Goal: Navigation & Orientation: Find specific page/section

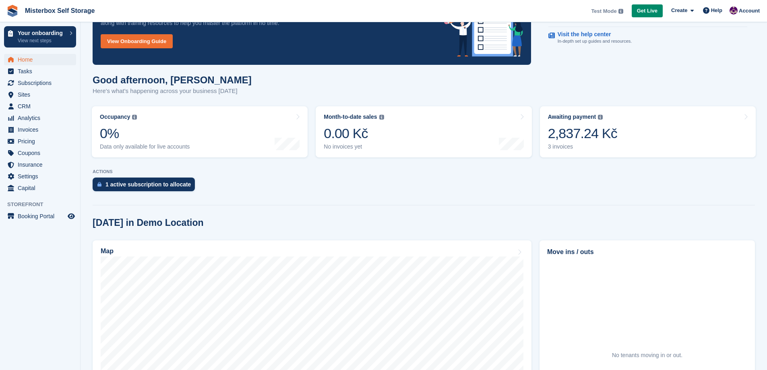
scroll to position [28, 0]
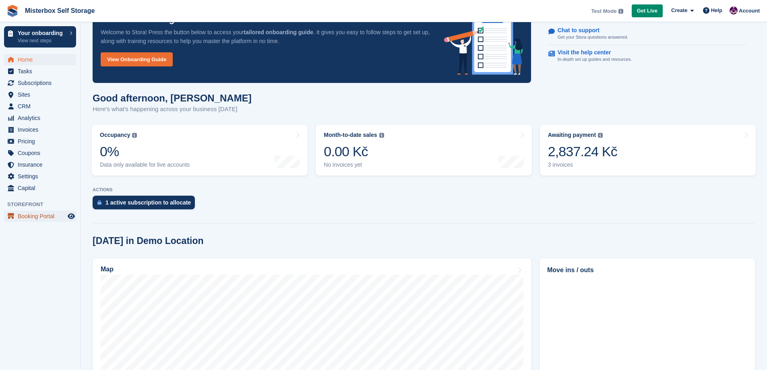
click at [45, 218] on span "Booking Portal" at bounding box center [42, 216] width 48 height 11
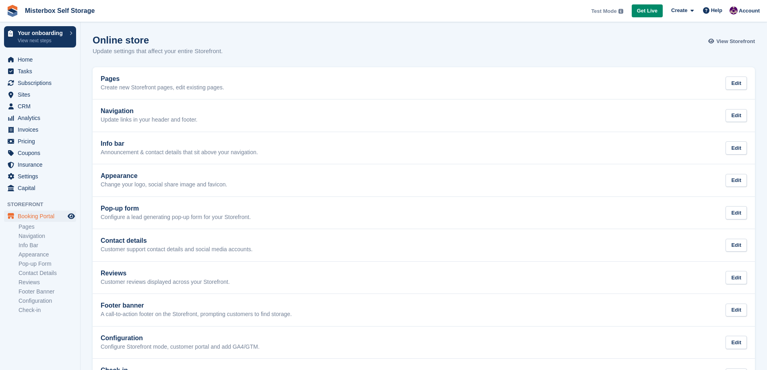
click at [740, 39] on span "View Storefront" at bounding box center [735, 41] width 39 height 8
click at [43, 266] on link "Pop-up Form" at bounding box center [48, 264] width 58 height 8
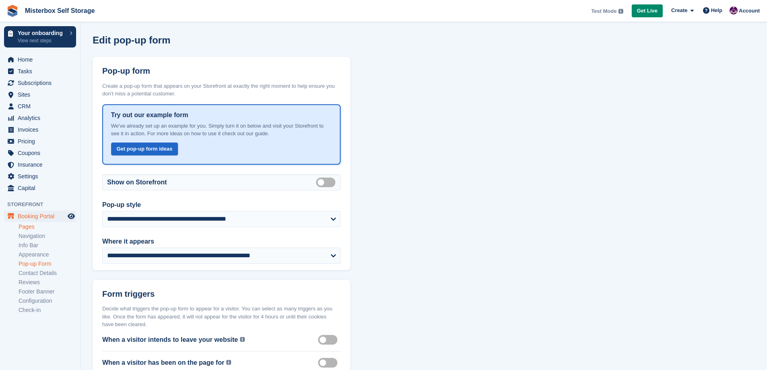
click at [31, 228] on link "Pages" at bounding box center [48, 227] width 58 height 8
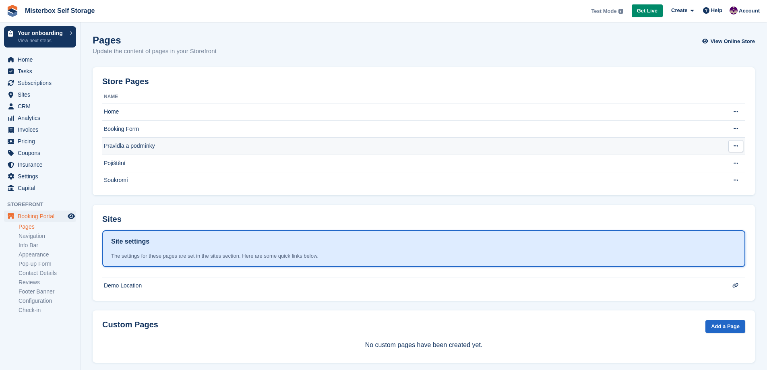
click at [150, 151] on td "Pravidla a podmínky" at bounding box center [407, 146] width 611 height 17
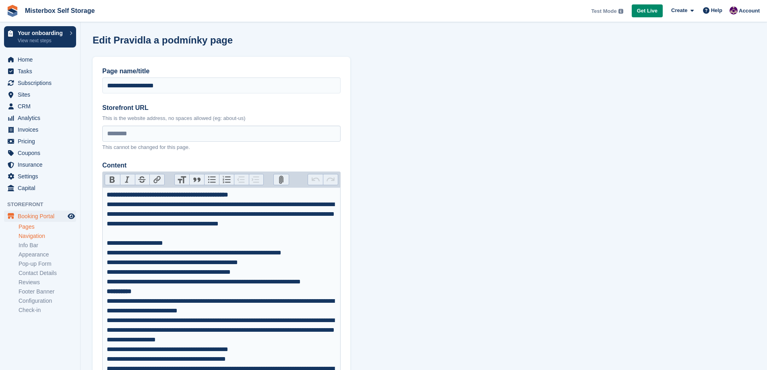
click at [35, 236] on link "Navigation" at bounding box center [48, 236] width 58 height 8
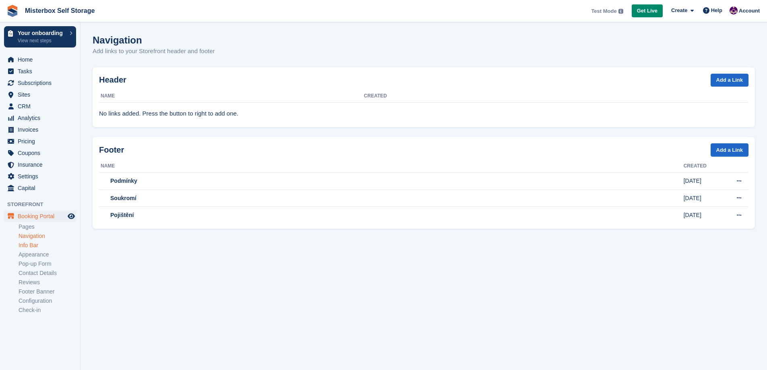
click at [29, 248] on link "Info Bar" at bounding box center [48, 246] width 58 height 8
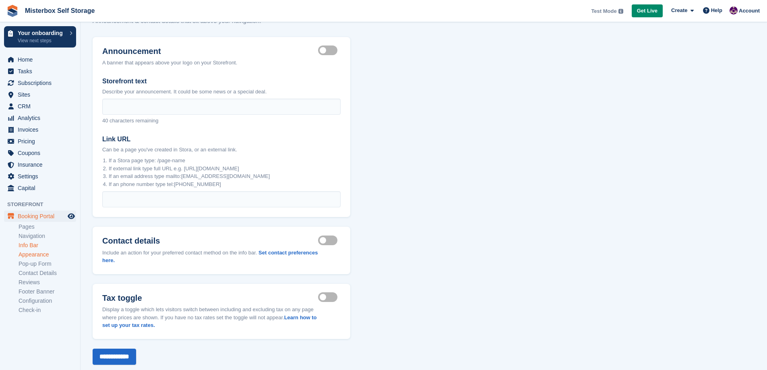
scroll to position [47, 0]
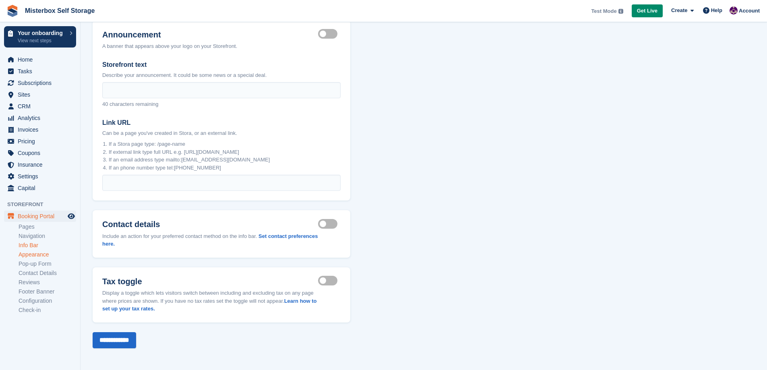
click at [37, 253] on link "Appearance" at bounding box center [48, 255] width 58 height 8
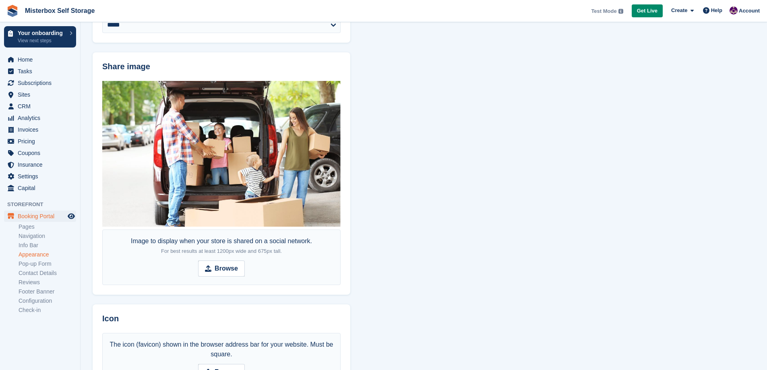
scroll to position [289, 0]
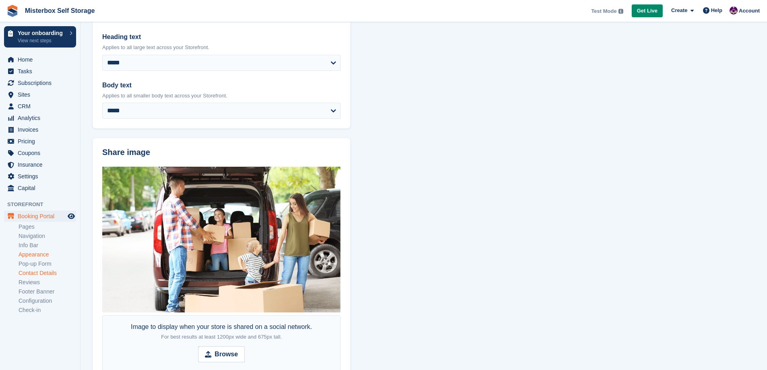
click at [52, 274] on link "Contact Details" at bounding box center [48, 273] width 58 height 8
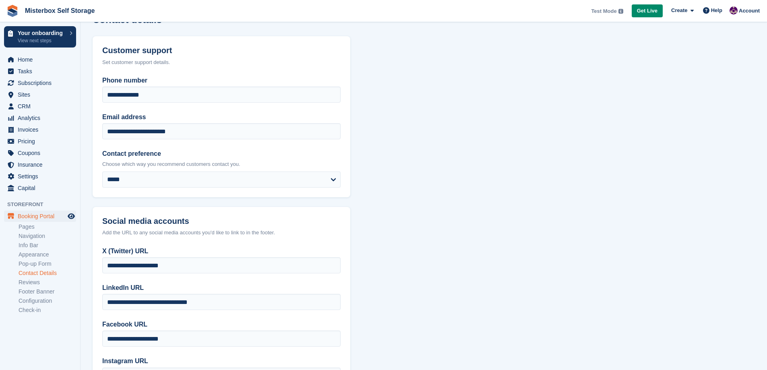
scroll to position [54, 0]
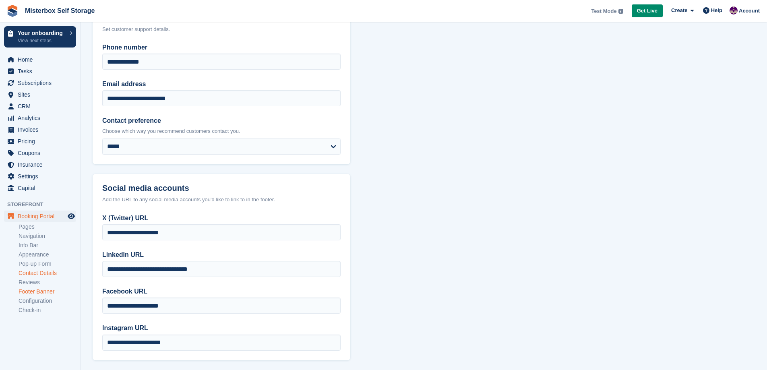
click at [49, 293] on link "Footer Banner" at bounding box center [48, 292] width 58 height 8
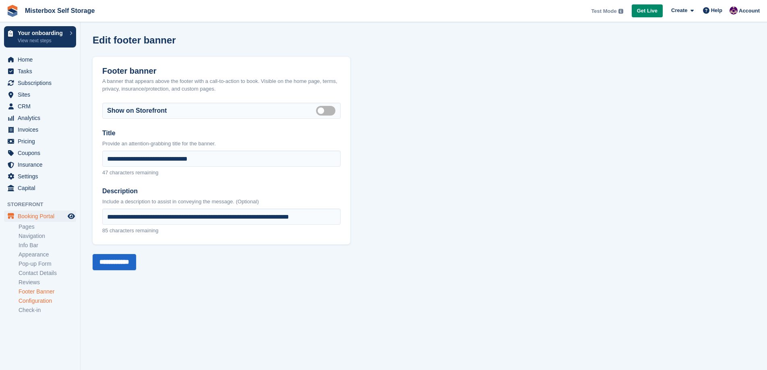
click at [46, 302] on link "Configuration" at bounding box center [48, 301] width 58 height 8
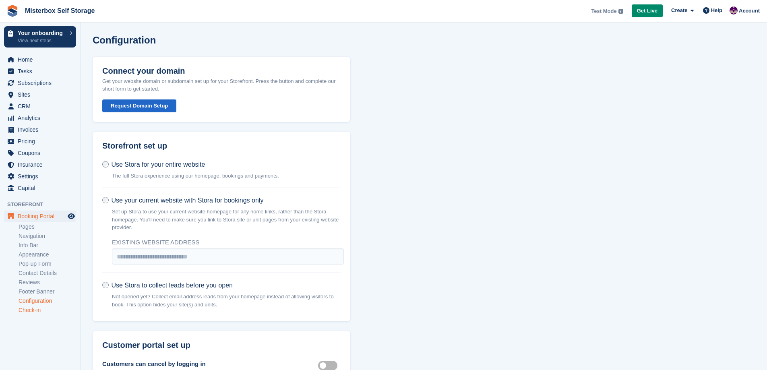
click at [36, 312] on link "Check-in" at bounding box center [48, 310] width 58 height 8
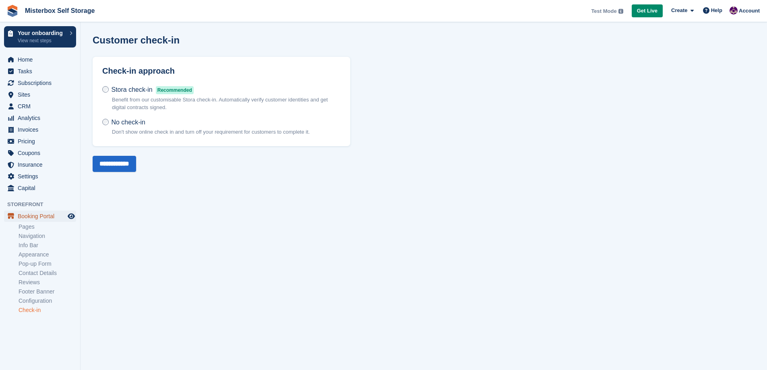
click at [43, 216] on span "Booking Portal" at bounding box center [42, 216] width 48 height 11
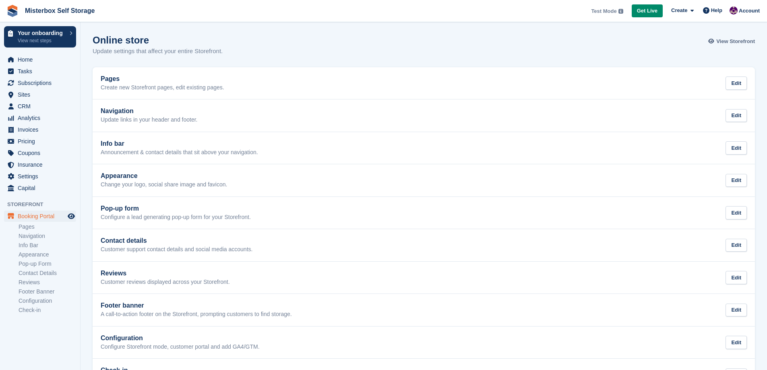
click at [736, 44] on span "View Storefront" at bounding box center [735, 41] width 39 height 8
click at [737, 43] on span "View Storefront" at bounding box center [735, 41] width 39 height 8
click at [35, 217] on span "Booking Portal" at bounding box center [42, 216] width 48 height 11
click at [753, 12] on span "Account" at bounding box center [749, 11] width 21 height 8
click at [45, 218] on span "Booking Portal" at bounding box center [42, 216] width 48 height 11
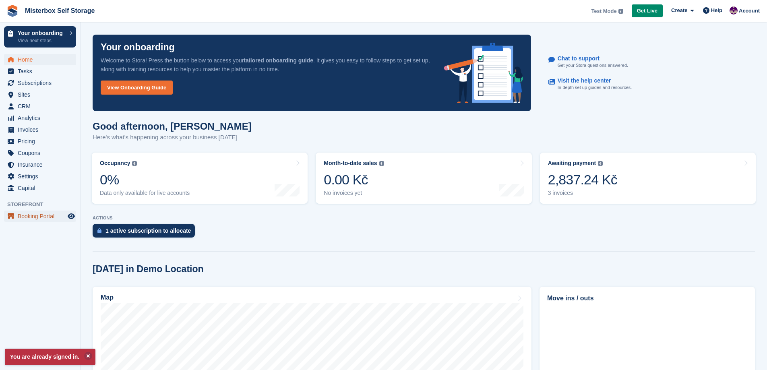
click at [33, 218] on span "Booking Portal" at bounding box center [42, 216] width 48 height 11
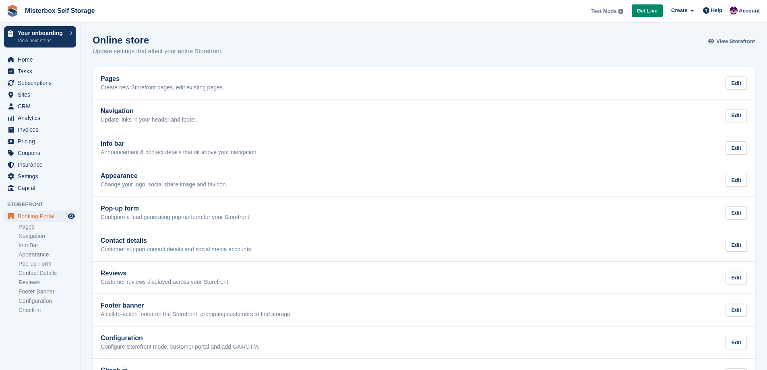
click at [736, 44] on span "View Storefront" at bounding box center [735, 41] width 39 height 8
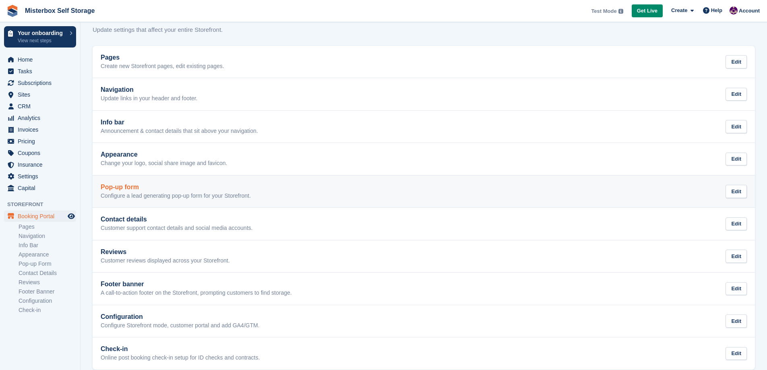
scroll to position [33, 0]
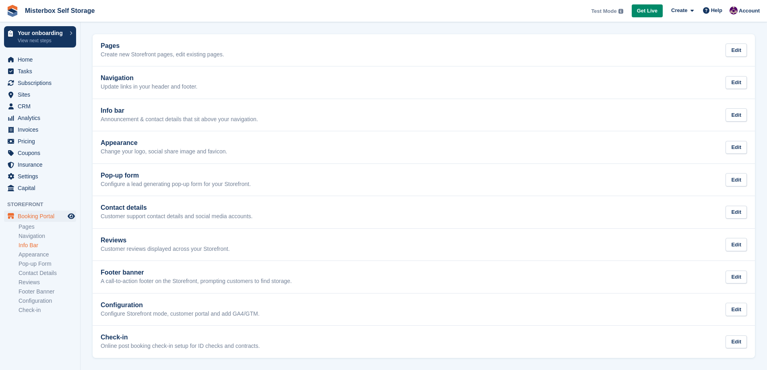
click at [39, 245] on link "Info Bar" at bounding box center [48, 246] width 58 height 8
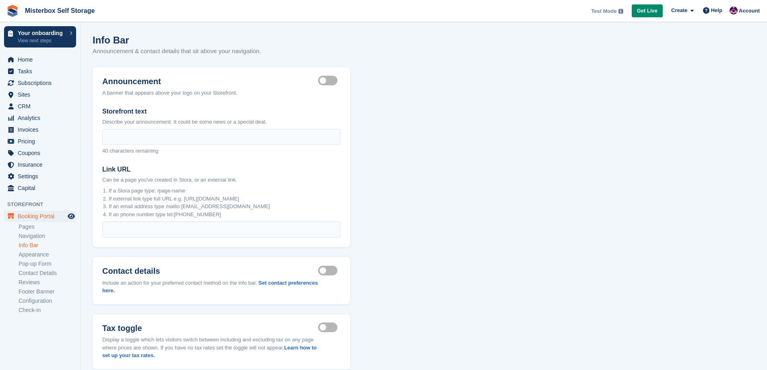
scroll to position [47, 0]
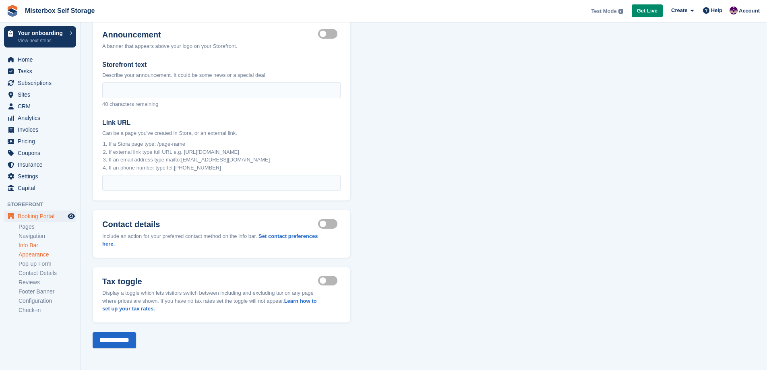
click at [41, 257] on link "Appearance" at bounding box center [48, 255] width 58 height 8
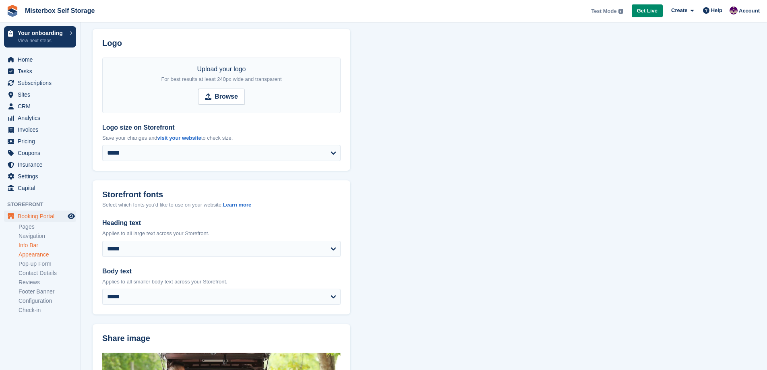
scroll to position [107, 0]
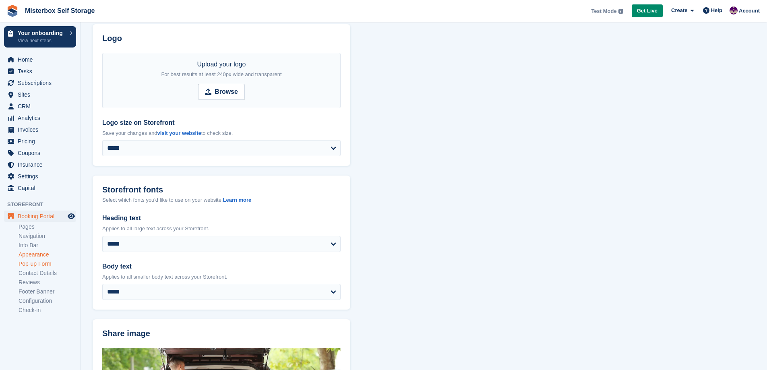
click at [39, 266] on link "Pop-up Form" at bounding box center [48, 264] width 58 height 8
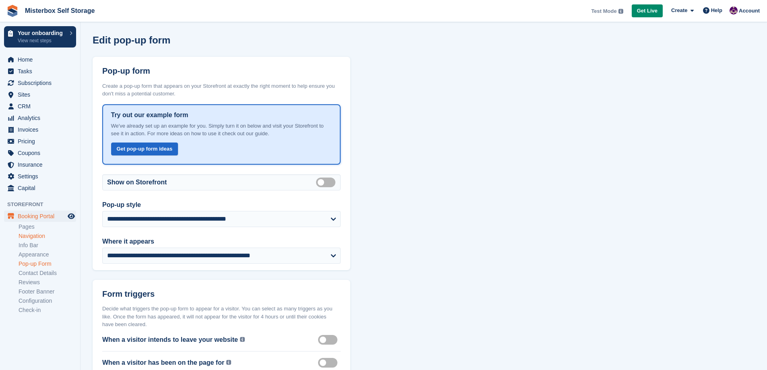
scroll to position [54, 0]
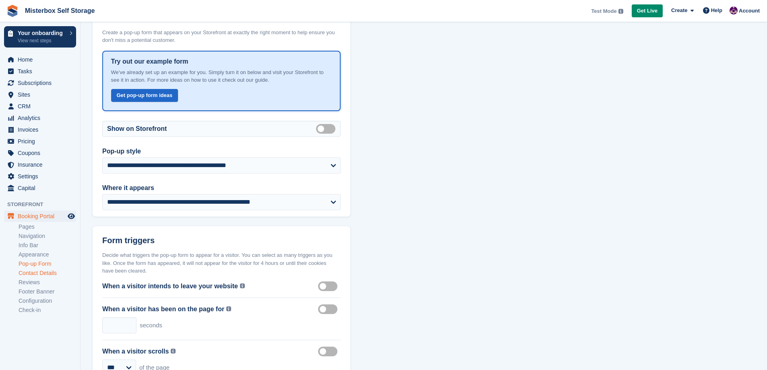
click at [46, 273] on link "Contact Details" at bounding box center [48, 273] width 58 height 8
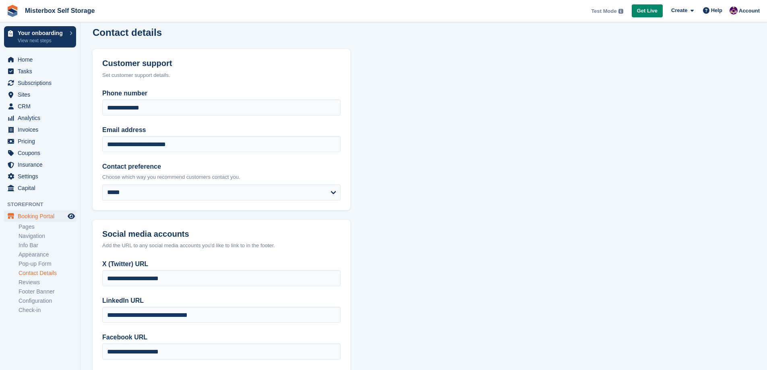
scroll to position [91, 0]
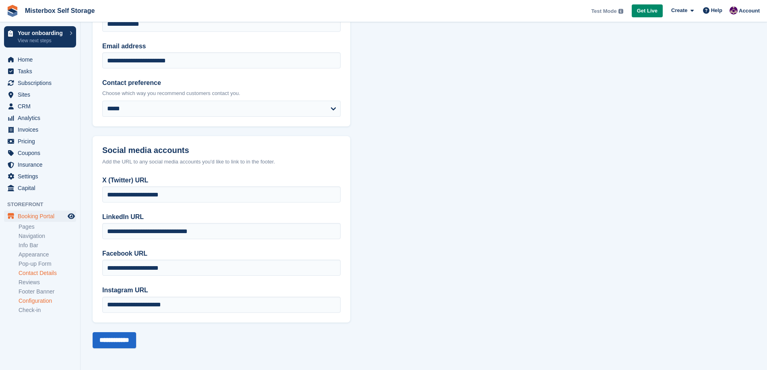
click at [45, 303] on link "Configuration" at bounding box center [48, 301] width 58 height 8
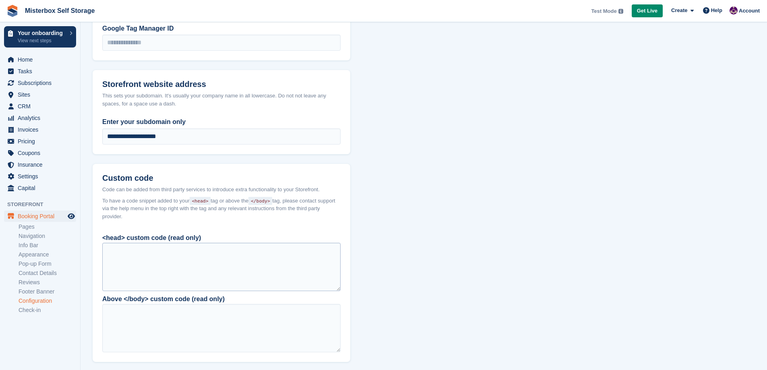
scroll to position [624, 0]
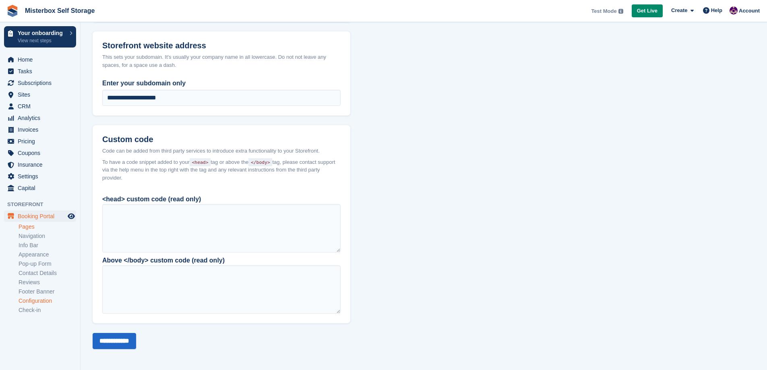
click at [20, 229] on link "Pages" at bounding box center [48, 227] width 58 height 8
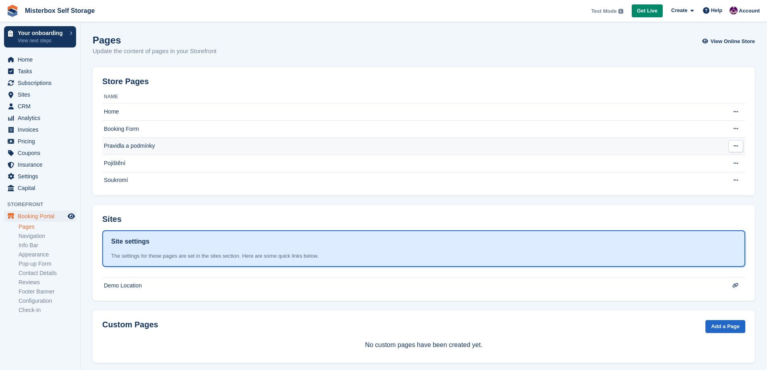
click at [142, 149] on td "Pravidla a podmínky" at bounding box center [407, 146] width 611 height 17
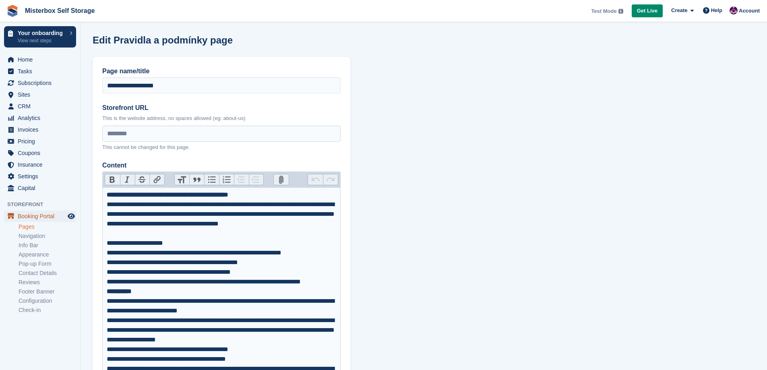
click at [49, 214] on span "Booking Portal" at bounding box center [42, 216] width 48 height 11
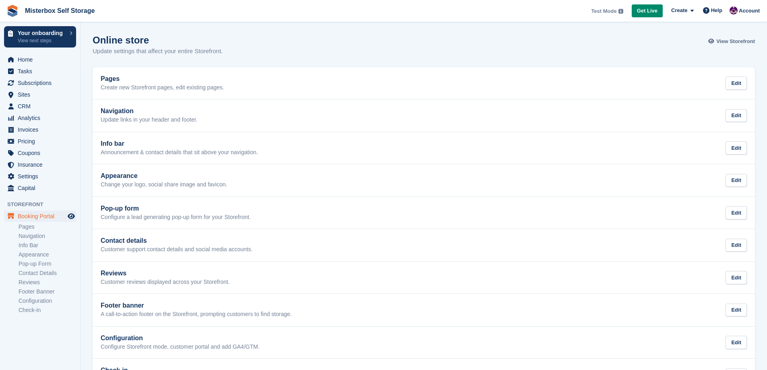
click at [741, 40] on span "View Storefront" at bounding box center [735, 41] width 39 height 8
